Goal: Use online tool/utility: Utilize a website feature to perform a specific function

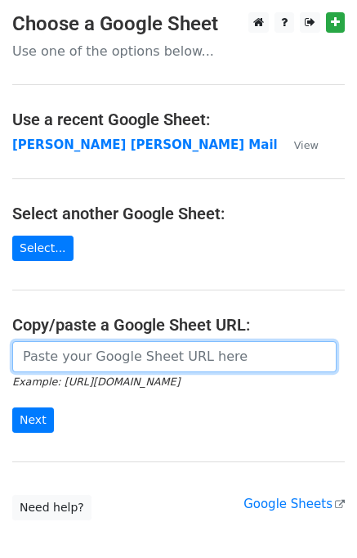
click at [28, 355] on input "url" at bounding box center [174, 356] width 325 height 31
type input "https://docs.google.com/spreadsheets/d/1zUKhxjrhozHMhydIMYEveZTpRvy8Oh7onxeYEfa…"
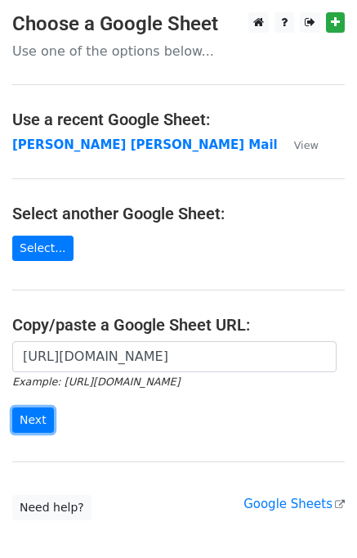
drag, startPoint x: 29, startPoint y: 419, endPoint x: 21, endPoint y: 436, distance: 17.9
click at [28, 422] on input "Next" at bounding box center [33, 419] width 42 height 25
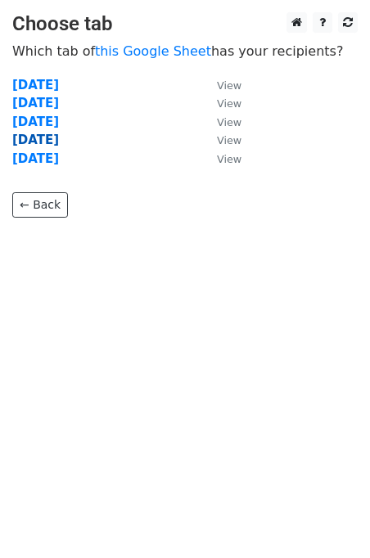
click at [43, 141] on strong "Thursday" at bounding box center [35, 139] width 47 height 15
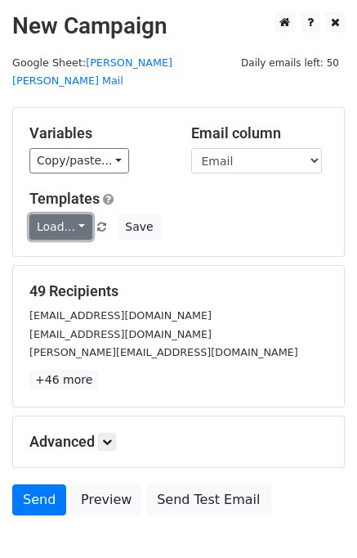
click at [76, 214] on link "Load..." at bounding box center [60, 226] width 63 height 25
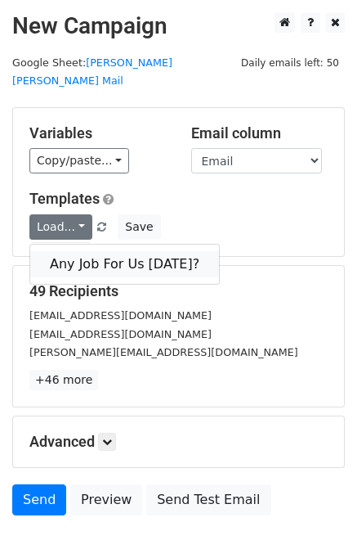
click at [78, 251] on link "Any Job For Us Today?" at bounding box center [124, 264] width 189 height 26
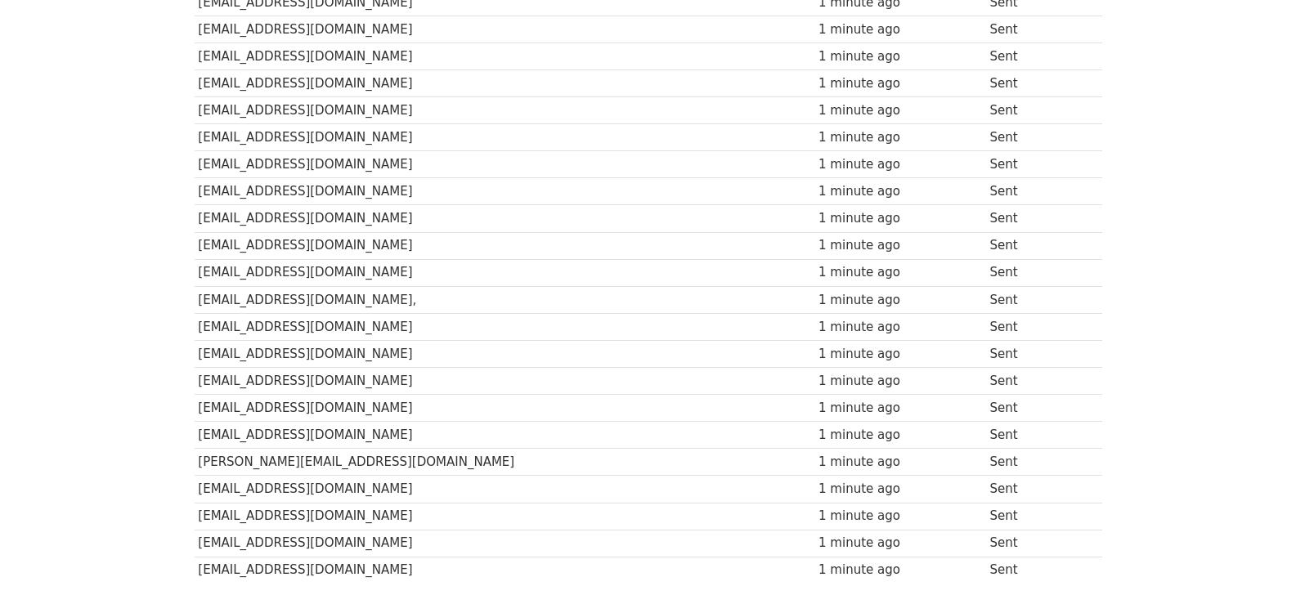
scroll to position [1139, 0]
